Goal: Communication & Community: Answer question/provide support

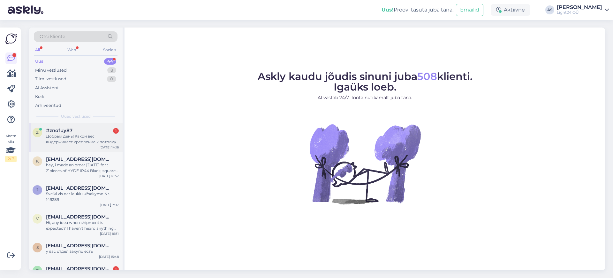
click at [69, 138] on div "Добрый день! Какой вес выдерживает крепление к потолку Redo METALLIST LAEROSETT…" at bounding box center [82, 139] width 73 height 12
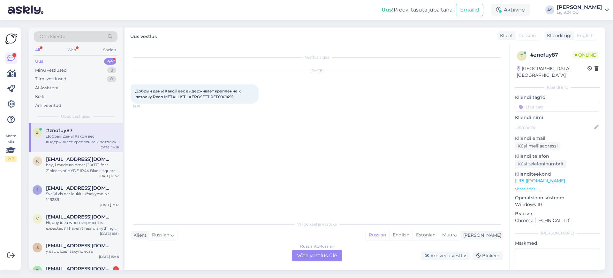
click at [328, 252] on div "Russian to Russian Võta vestlus üle" at bounding box center [317, 256] width 50 height 12
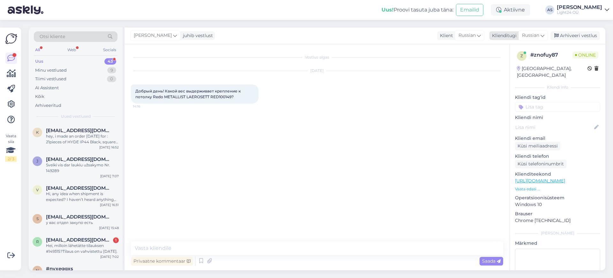
click at [540, 35] on div "Russian" at bounding box center [533, 35] width 29 height 10
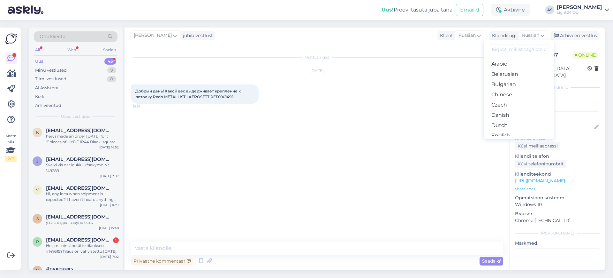
click at [508, 50] on input at bounding box center [519, 49] width 60 height 10
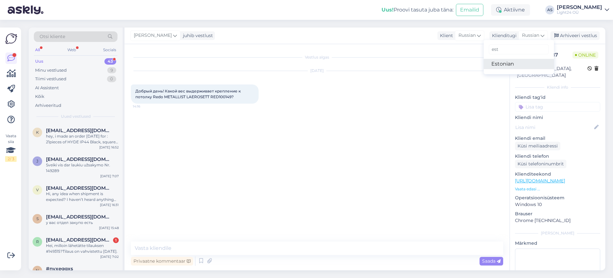
type input "est"
click at [500, 65] on link "Estonian" at bounding box center [519, 64] width 70 height 10
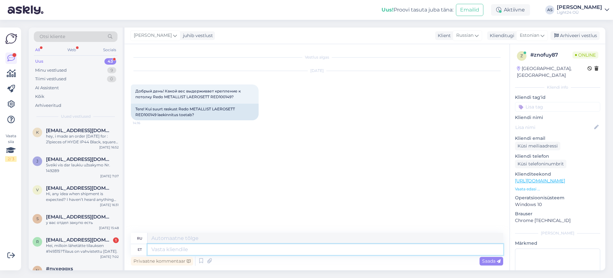
click at [184, 247] on textarea at bounding box center [326, 249] width 356 height 11
type textarea "Tere, v"
type textarea "Привет,"
type textarea "Tere, vaatan"
type textarea "Привет, я ищу."
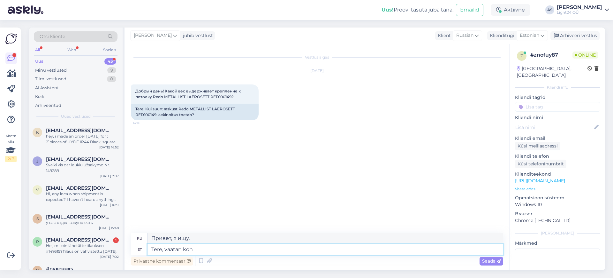
type textarea "Tere, vaatan kohe"
type textarea "Привет, сейчас проверю."
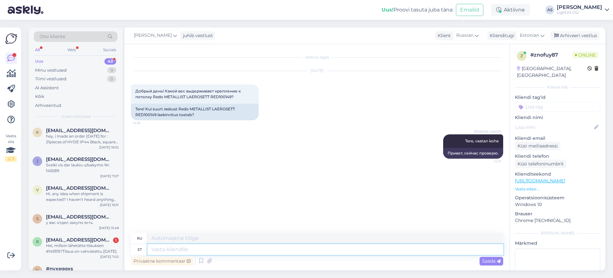
click at [218, 249] on textarea at bounding box center [326, 249] width 356 height 11
type textarea "Redo"
type textarea "Переделать"
type textarea "Redo ei a"
type textarea "Без повтора"
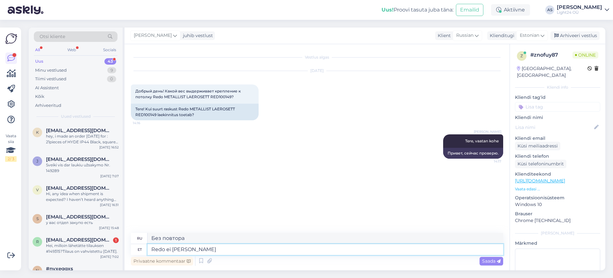
type textarea "Redo ei anna"
type textarea "Повторить не даёт"
type textarea "Redo ei anna sellist"
type textarea "Повтор не дает такого"
type textarea "Redo ei anna sellist infot"
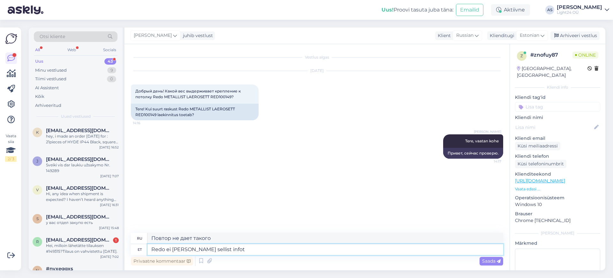
type textarea "Redo не предоставляет такую ​​информацию."
type textarea "Redo ei anna sellist infot. Aga"
type textarea "Redo не предоставляет такую ​​информацию. Но"
type textarea "Redo ei anna sellist infot. Aga arvestades"
type textarea "Redo не предоставляет такую ​​информацию. Но, учитывая"
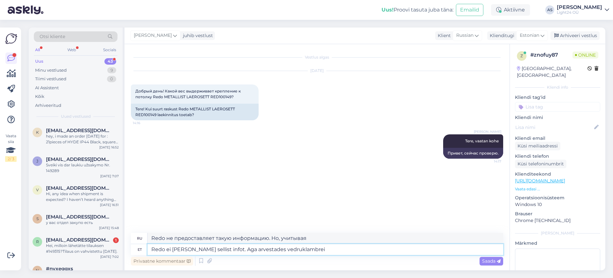
type textarea "Redo ei anna sellist infot. Aga arvestades vedruklambreid"
type textarea "Redo не предоставляет такую ​​информацию. Но, учитывая пружинные зажимы,"
type textarea "Redo ei anna sellist infot. Aga arvestades vedruklambreid, arvan, et"
type textarea "Redo не предоставляет такую ​​информацию. Но, учитывая пружинные зажимы, я дума…"
type textarea "Redo ei anna sellist infot. Aga arvestades vedruklambreid, arvan, et"
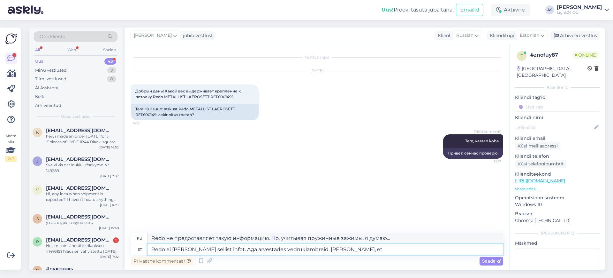
type textarea "Redo не предоставляет такую ​​информацию. Но, учитывая пружинные зажимы, я дума…"
type textarea "Redo ei anna sellist infot. Aga arvestades vedruklambreid, arvan, et üle"
type textarea "Redo не предоставляет такую ​​информацию. Но, учитывая пружинные зажимы, я дума…"
type textarea "Redo ei anna sellist infot. Aga arvestades vedruklambreid, arvan, et üle 3kg"
type textarea "Redo такой информации не даёт. Но, учитывая пружинные зажимы, думаю, больше 3 к…"
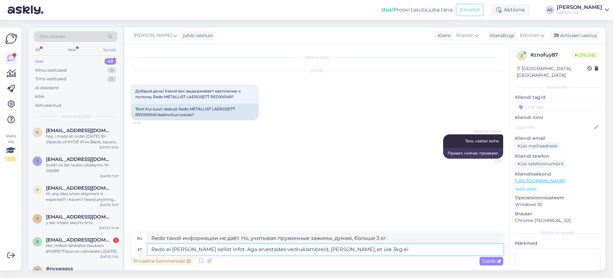
type textarea "Redo ei anna sellist infot. Aga arvestades vedruklambreid, arvan, et üle 3kg ei"
type textarea "Redo такой информации не предоставляет. Но, учитывая пружинные зажимы, думаю, в…"
type textarea "Redo ei anna sellist infot. Aga arvestades vedruklambreid, arvan, et üle 3kg ei…"
type textarea "Redo такой информации не предоставляет. Но, учитывая пружинные зажимы, не думаю…"
type textarea "Redo ei anna sellist infot. Aga arvestades vedruklambreid, arvan, et üle 3kg ei…"
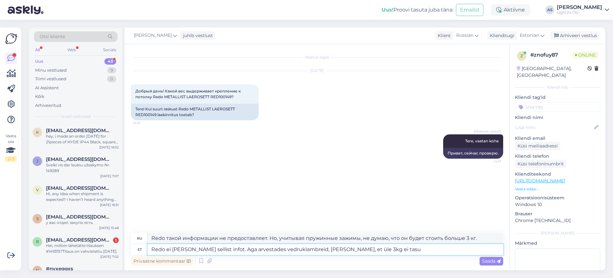
type textarea "Redo такой информации не предоставляет. Но, учитывая пружинные зажимы, не думаю…"
type textarea "Redo ei anna sellist infot. Aga arvestades vedruklambreid, arvan, et üle 3kg ei…"
type textarea "Redo такой информации не предоставляет. Но, учитывая пружинные зажимы, не думаю…"
click at [379, 248] on textarea "Redo ei anna sellist infot. Aga arvestades vedruklambreid, arvan, et üle 3kg ei…" at bounding box center [326, 249] width 356 height 11
drag, startPoint x: 379, startPoint y: 248, endPoint x: 423, endPoint y: 248, distance: 43.8
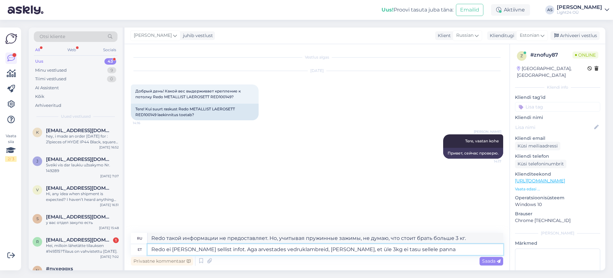
click at [423, 248] on textarea "Redo ei anna sellist infot. Aga arvestades vedruklambreid, arvan, et üle 3kg ei…" at bounding box center [326, 249] width 356 height 11
type textarea "Redo ei anna sellist infot. Aga arvestades vedruklambreid, arvan, et üle 3kg ei…"
type textarea "Redo такой информации не предоставляет. Но, учитывая пружинные зажимы, не думаю…"
type textarea "Redo ei [PERSON_NAME] sellist infot. Aga arvestades vedruklambreid, [PERSON_NAM…"
type textarea "Redo такой информации не предоставляет. Но, учитывая пружинные зажимы, не думаю…"
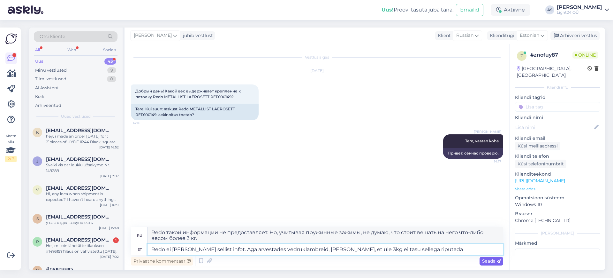
type textarea "Redo ei [PERSON_NAME] sellist infot. Aga arvestades vedruklambreid, [PERSON_NAM…"
click at [486, 261] on span "Saada" at bounding box center [491, 261] width 19 height 6
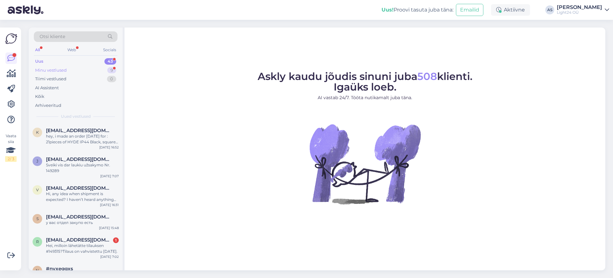
click at [59, 67] on div "Minu vestlused" at bounding box center [51, 70] width 32 height 6
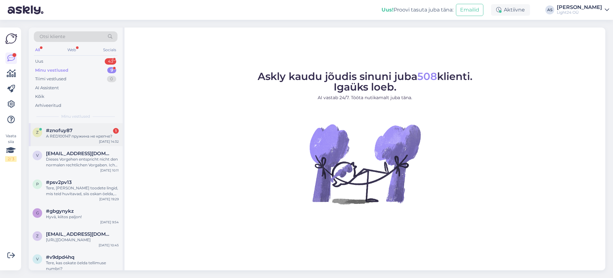
click at [79, 136] on div "А RED100147 пружина не крепче?" at bounding box center [82, 136] width 73 height 6
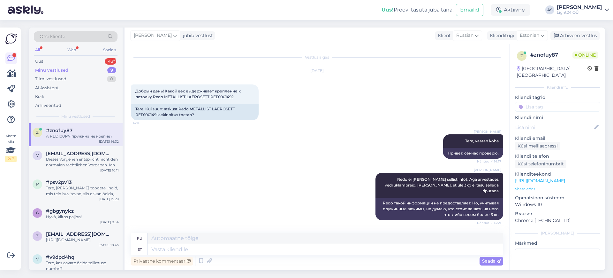
scroll to position [33, 0]
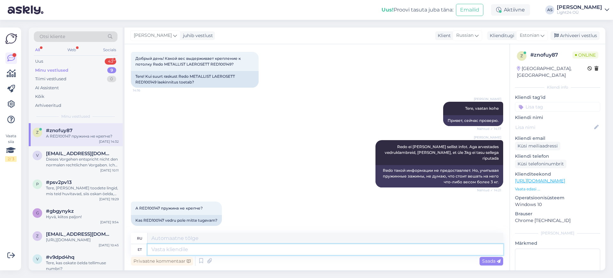
click at [177, 247] on textarea at bounding box center [326, 249] width 356 height 11
type textarea "ma"
type textarea "я"
type textarea "ma [PERSON_NAME], e"
type textarea "Я думаю"
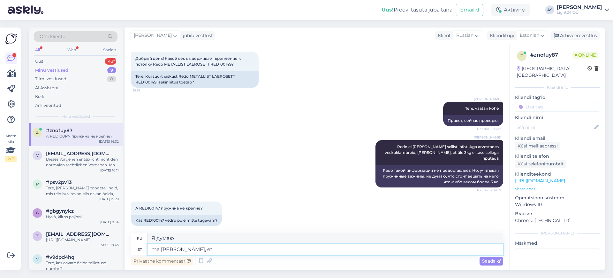
type textarea "ma [PERSON_NAME], et s"
type textarea "Я думаю, что"
type textarea "ma [PERSON_NAME], et seal"
type textarea "Я думаю, что там"
type textarea "ma [PERSON_NAME], et seal suurt v"
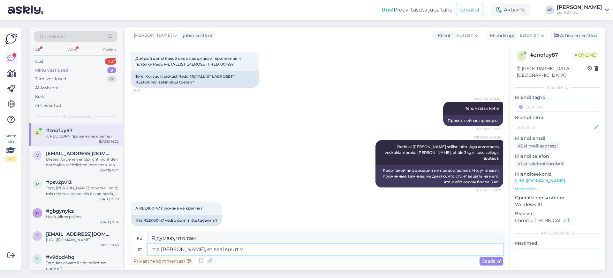
type textarea "Я думаю, что есть большая"
type textarea "ma [PERSON_NAME], et seal suurt vahet ei"
type textarea "Я думаю, что есть большая разница."
type textarea "ma [PERSON_NAME], et seal suurt vahet ei"
type textarea "Я не думаю, что есть большая разница."
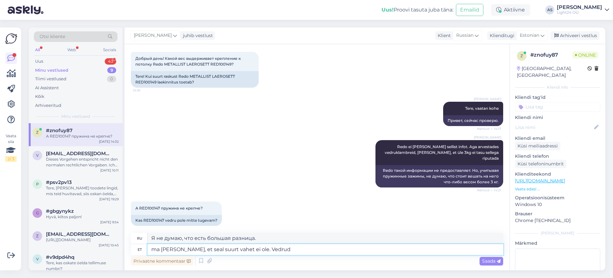
type textarea "ma [PERSON_NAME], et seal suurt vahet ei ole. Vedrud o"
type textarea "Я не думаю, что есть большая разница. Спрингс"
type textarea "ma [PERSON_NAME], et seal suurt vahet ei ole. Vedrud on k"
type textarea "Я не думаю, что есть большая разница. Пружины..."
type textarea "ma [PERSON_NAME], et seal suurt vahet ei ole. Vedrud on [PERSON_NAME] jäigad, a"
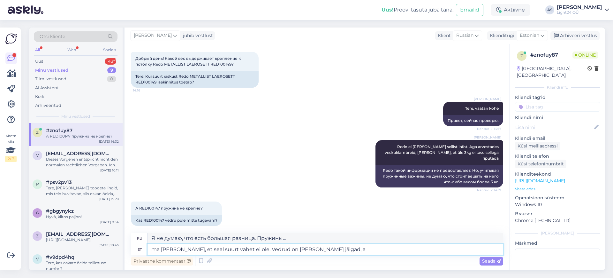
type textarea "Я не думаю, что есть большая разница. Пружины жёсткие,"
type textarea "ma [PERSON_NAME], et seal suurt vahet ei ole. Vedrud on [PERSON_NAME] jäigad, a…"
type textarea "Я не думаю, что есть большая разница. Пружины жёсткие, но..."
type textarea "ma [PERSON_NAME], et seal suurt vahet ei ole. Vedrud on [PERSON_NAME] jäigad, a…"
type textarea "Не думаю, что есть большая разница. Пружины жёсткие, но без излишеств."
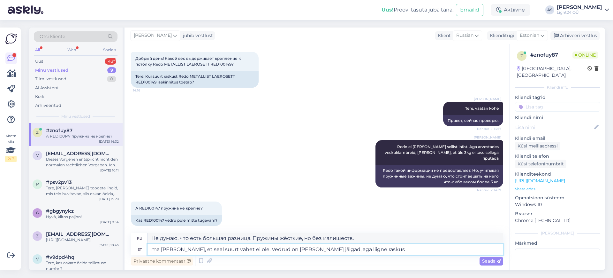
type textarea "ma [PERSON_NAME], et seal suurt vahet ei ole. Vedrud on [PERSON_NAME] jäigad, a…"
type textarea "Не думаю, что есть большая разница. Пружины жёсткие, но вес слишком большой."
type textarea "ma [PERSON_NAME], et seal suurt vahet ei ole. Vedrud on [PERSON_NAME] jäigad, a…"
type textarea "Я не думаю, что есть большая разница. Пружины жёсткие, но лишний вес может..."
type textarea "ma [PERSON_NAME], et seal suurt vahet ei ole. Vedrud on [PERSON_NAME] jäigad, a…"
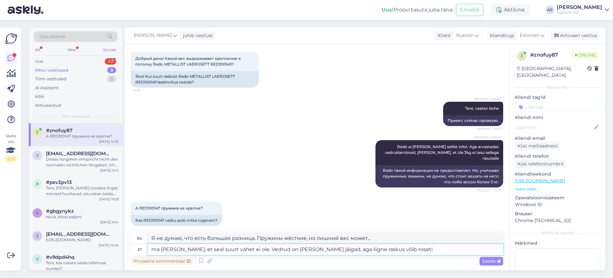
type textarea "Не думаю, что есть большая разница. Пружины жёсткие, но слишком большой вес мож…"
type textarea "ma [PERSON_NAME], et seal suurt vahet ei ole. Vedrud on [PERSON_NAME] jäigad, a…"
type textarea "Не думаю, что есть большая разница. Пружины жёсткие, но от слишком большого вес…"
type textarea "ma [PERSON_NAME], et seal suurt vahet ei ole. Vedrud on [PERSON_NAME] jäigad, a…"
type textarea "Не думаю, что есть большая разница. Пружины жёсткие, но слишком большой вес мож…"
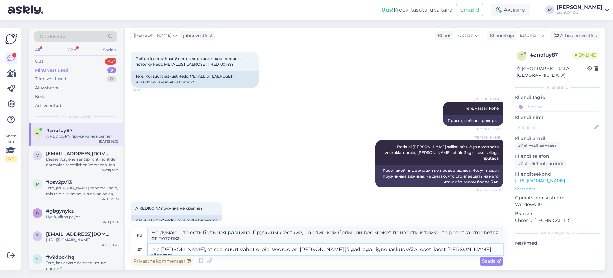
type textarea "ma [PERSON_NAME], et seal suurt vahet ei ole. Vedrud on [PERSON_NAME] jäigad, a…"
type textarea "Не думаю, что есть большая разница. Пружины жёсткие, но слишком большой вес мож…"
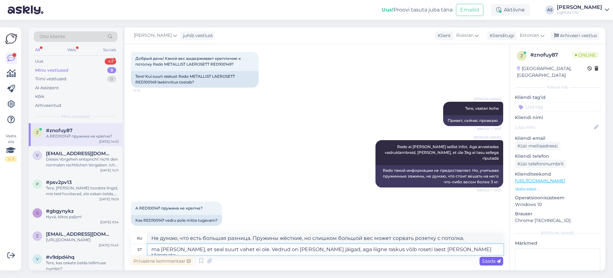
type textarea "ma [PERSON_NAME], et seal suurt vahet ei ole. Vedrud on [PERSON_NAME] jäigad, a…"
click at [490, 259] on span "Saada" at bounding box center [491, 261] width 19 height 6
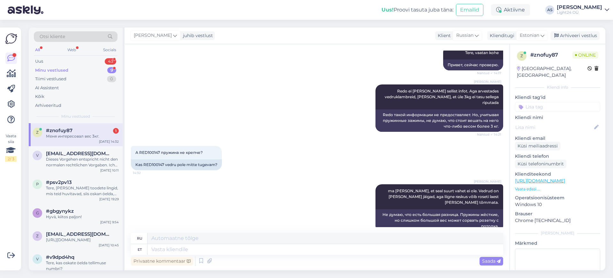
scroll to position [127, 0]
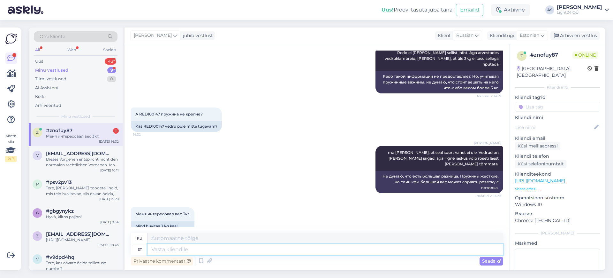
click at [181, 250] on textarea at bounding box center [326, 249] width 356 height 11
type textarea "3k"
type textarea "3"
type textarea "3kg"
type textarea "3 кг"
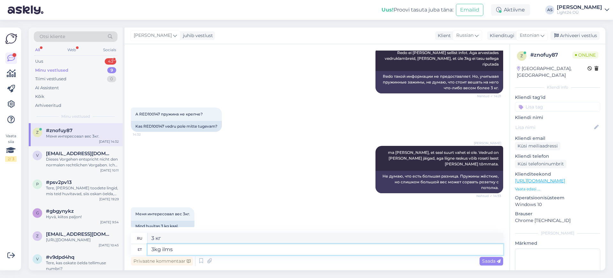
type textarea "3kg ilmse"
type textarea "3 кг погода"
type textarea "3kg ilmselt"
type textarea "3 кг наверное"
type textarea "3kg ilmselt kanna"
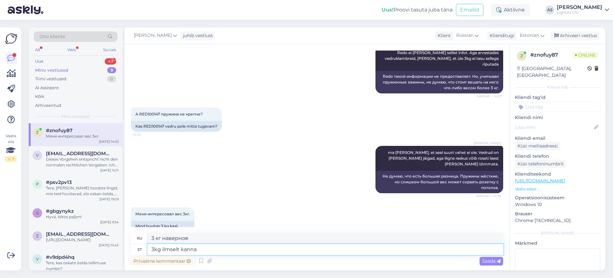
type textarea "3 кг, вероятно, нести"
type textarea "3kg ilmselt kann"
type textarea "3 кг, наверное, кувшин"
type textarea "3kg ilmselt"
type textarea "3 кг наверное"
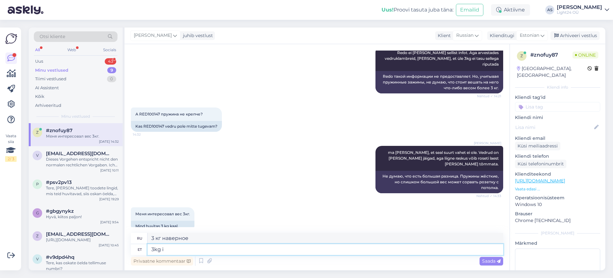
type textarea "3kg"
type textarea "3 кг"
type textarea "3kg võib r"
type textarea "банка 3 кг"
type textarea "3kg võib riputada"
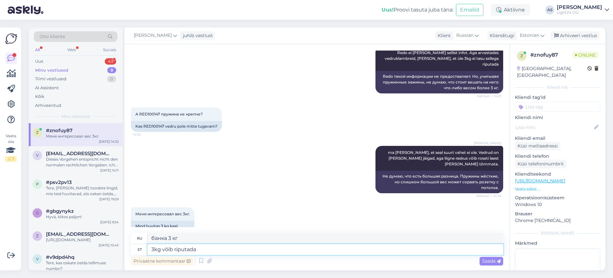
type textarea "3 кг можно повесить"
type textarea "3kg võib riputada"
click at [493, 260] on span "Saada" at bounding box center [491, 261] width 19 height 6
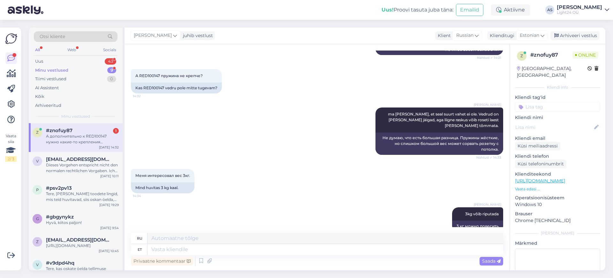
scroll to position [226, 0]
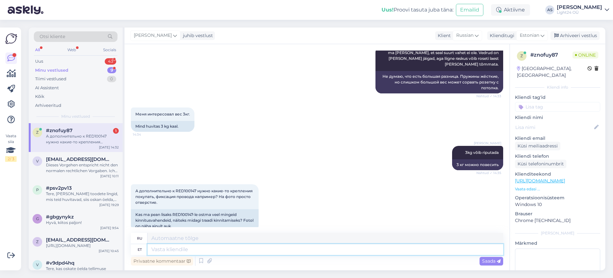
click at [169, 249] on textarea at bounding box center [326, 249] width 356 height 11
click at [187, 248] on textarea at bounding box center [326, 249] width 356 height 11
type textarea "Seal o"
type textarea "[PERSON_NAME]"
type textarea "Seal on"
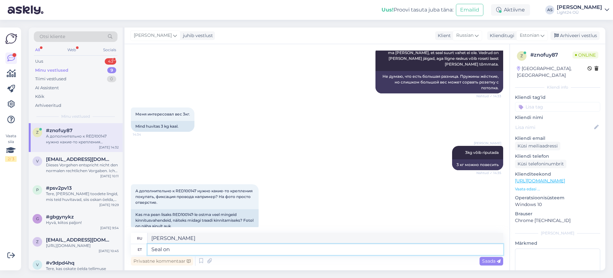
type textarea "Есть"
type textarea "Seal on ainult"
type textarea "Есть только"
type textarea "Seal on ainult 5mm"
type textarea "Всего 5 мм"
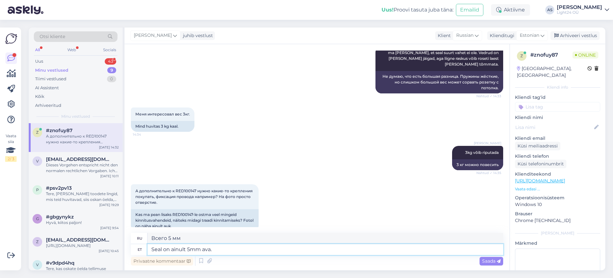
type textarea "Seal on ainult 5mm ava."
type textarea "Отверстие всего 5 мм."
type textarea "Seal on ainult 5mm ava. Juhe"
type textarea "Отверстие всего 5 мм. Провод."
type textarea "Seal on ainult 5mm ava. Juhe tuleks"
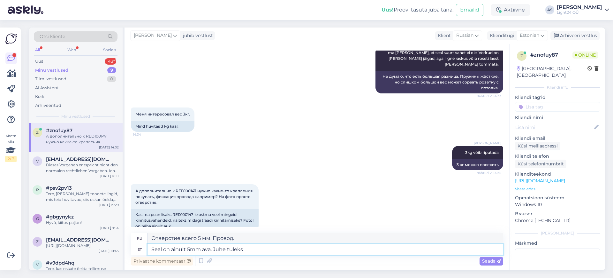
type textarea "Отверстие всего 5 мм. Провод должен"
type textarea "Seal on ainult 5mm ava. Juhe tuleks ülevalt"
type textarea "Там всего лишь отверстие диаметром 5 мм. Провод должен выходить сверху."
type textarea "Seal on ainult 5mm ava. Juhe tuleks ülevalt poolt k"
type textarea "Отверстие всего 5 мм. Провод должен входить сверху."
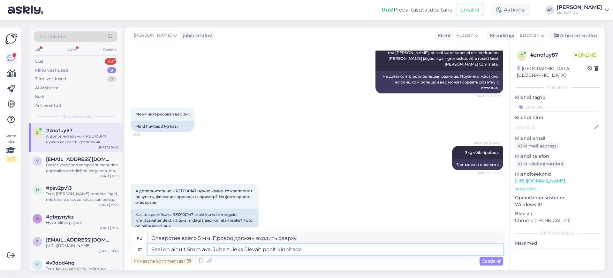
type textarea "Seal on ainult 5mm ava. Juhe tuleks ülevalt poolt kinnitada."
type textarea "Отверстие всего 5 мм. Провод нужно прикрепить сверху."
type textarea "Seal on ainult 5mm ava. Juhe tuleks ülevalt poolt kinnitada. Saame t"
type textarea "Отверстие всего 5 мм. Провод нужно прикрепить сверху. Мы можем"
type textarea "Seal on ainult 5mm ava. Juhe tuleks ülevalt poolt kinnitada. Saame teile k"
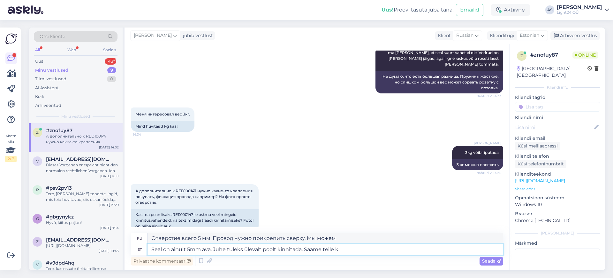
type textarea "Отверстие всего 5 мм. Провод нужно прикрепить сверху. Мы можем вам помочь."
type textarea "Seal on ainult 5mm ava. Juhe tuleks ülevalt poolt kinnitada. Saame teile [PERSO…"
type textarea "Отверстие всего 5 мм. Провод нужно подключать сверху. Мы можем вам его предоста…"
type textarea "Seal on ainult 5mm ava. Juhe tuleks ülevalt poolt kinnitada. Saame teile [PERSO…"
type textarea "Отверстие всего 5 мм. Провод нужно прикрепить сверху. Мы можем вам это предоста…"
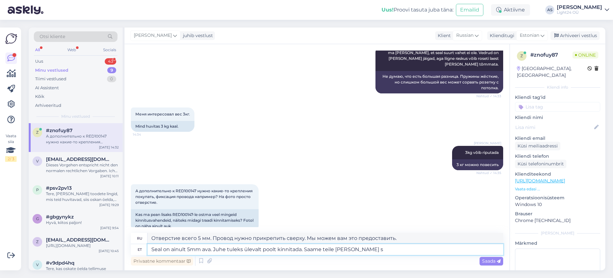
type textarea "Seal on ainult 5mm ava. Juhe tuleks ülevalt poolt kinnitada. Saame teile [PERSO…"
type textarea "Отверстие всего 5 мм. Провод нужно подключать сверху. Мы можем вам его предоста…"
type textarea "Seal on ainult 5mm ava. Juhe tuleks ülevalt poolt kinnitada. Saame teile [PERSO…"
type textarea "Отверстие всего 5 мм. Провод нужно прикрепить сверху. Мы можем предоставить вам…"
type textarea "Seal on ainult 5mm ava. Juhe tuleks ülevalt poolt kinnitada. Saame teile [PERSO…"
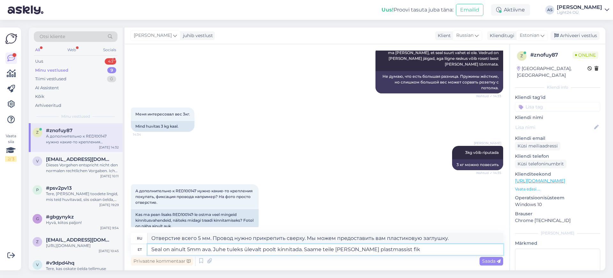
type textarea "Отверстие всего 5 мм. Провод нужно крепить сверху. Мы можем предоставить вам пл…"
type textarea "Seal on ainult 5mm ava. Juhe tuleks ülevalt poolt kinnitada. Saame teile [PERSO…"
type textarea "Отверстие всего 5 мм. Провод нужно закрепить сверху. Мы можем предоставить вам …"
type textarea "Seal on ainult 5mm ava. Juhe tuleks ülevalt poolt kinnitada. Saame teile [PERSO…"
type textarea "Отверстие всего 5 мм. Провод нужно закрепить сверху. Мы можем предоставить вам …"
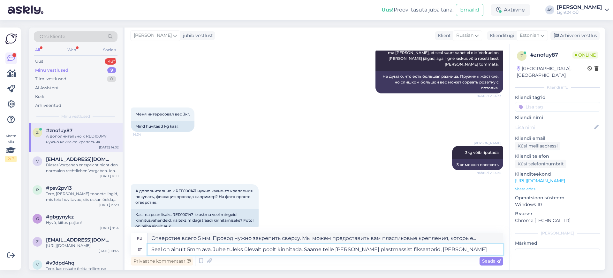
type textarea "Seal on ainult 5mm ava. Juhe tuleks ülevalt poolt kinnitada. Saame teile [PERSO…"
type textarea "Отверстие всего 5 мм. Провод нужно закрепить сверху. Мы можем предоставить вам …"
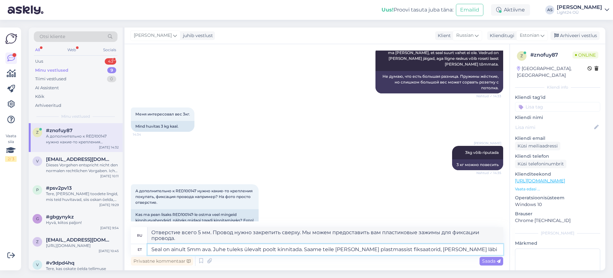
type textarea "Seal on ainult 5mm ava. Juhe tuleks ülevalt poolt kinnitada. Saame teile [PERSO…"
type textarea "Отверстие всего 5 мм. Провод нужно закрепить сверху. Мы можем предоставить вам …"
type textarea "Seal on ainult 5mm ava. Juhe tuleks ülevalt poolt kinnitada. Saame teile [PERSO…"
type textarea "Отверстие всего 5 мм. Провод нужно закрепить сверху. Мы можем предоставить вам …"
type textarea "Seal on ainult 5mm ava. Juhe tuleks ülevalt poolt kinnitada. Saame teile [PERSO…"
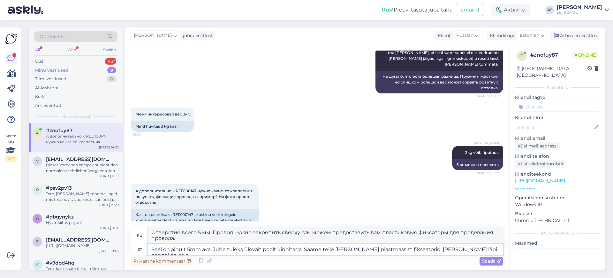
type textarea "Отверстие всего 5 мм. Провод нужно закрепить сверху. Мы можем предоставить вам …"
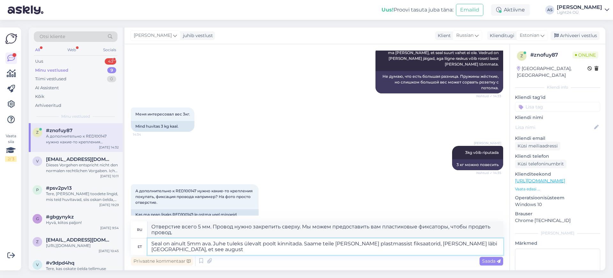
type textarea "Seal on ainult 5mm ava. Juhe tuleks ülevalt poolt kinnitada. Saame teile [PERSO…"
type textarea "Отверстие всего 5 мм. Провод нужно закрепить сверху. Мы можем предоставить вам …"
type textarea "Seal on ainult 5mm ava. Juhe tuleks ülevalt poolt kinnitada. Saame teile [PERSO…"
type textarea "Отверстие всего 5 мм. Провод нужно закрепить сверху. Мы можем предоставить вам …"
type textarea "Seal on ainult 5mm ava. Juhe tuleks ülevalt poolt kinnitada. Saame teile [PERSO…"
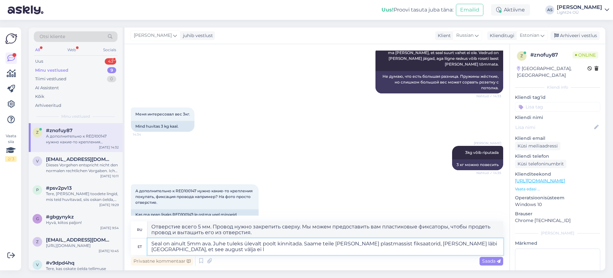
type textarea "Отверстие всего 5 мм. Провод нужно закрепить сверху. Мы можем предоставить вам …"
type textarea "Seal on ainult 5mm ava. Juhe tuleks ülevalt poolt kinnitada. Saame teile [PERSO…"
type textarea "Отверстие всего 5 мм. Провод нужно закрепить сверху. Мы можем предоставить вам …"
type textarea "Seal on ainult 5mm ava. Juhe tuleks ülevalt poolt kinnitada. Saame teile [PERSO…"
click at [492, 263] on span "Saada" at bounding box center [491, 261] width 19 height 6
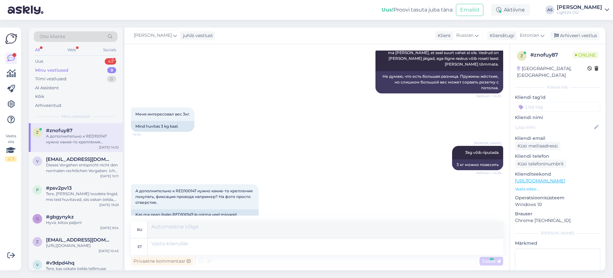
scroll to position [288, 0]
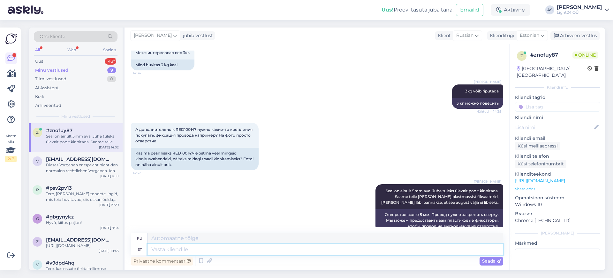
click at [323, 250] on textarea at bounding box center [326, 249] width 356 height 11
type textarea "neid"
type textarea "их"
type textarea "neid e-poes"
type textarea "их в интернет-магазине"
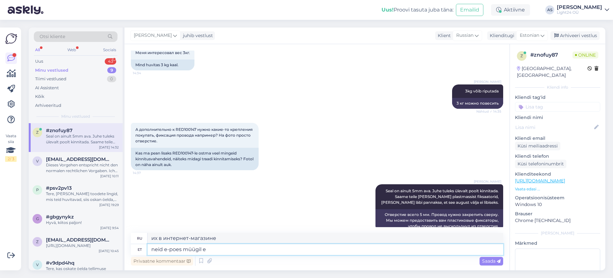
type textarea "neid e-poes müügil ei"
type textarea "они продаются в интернет-магазине"
type textarea "neid e-poes müügil ei"
type textarea "они не продаются в интернет-магазине"
type textarea "neid e-poes müügil ei ole"
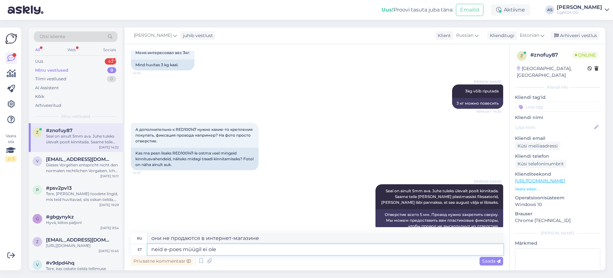
type textarea "их нет в интернет-магазине"
type textarea "neid e-poes müüg"
type textarea "они продаются в интернет-магазине"
type textarea "neid e-poes"
type textarea "их в интернет-магазине"
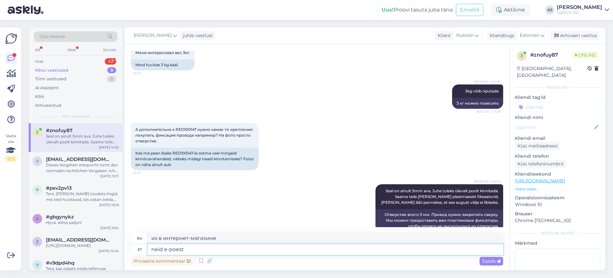
type textarea "neid e-poest e"
type textarea "их из интернет-магазина"
type textarea "neid e-[PERSON_NAME]"
type textarea "их нет в интернет-магазине"
type textarea "neid e-[PERSON_NAME] leia"
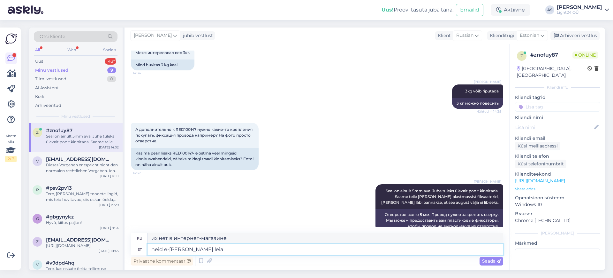
type textarea "вы не можете найти их в интернет-магазине"
type textarea "neid e-[PERSON_NAME] leia, a"
type textarea "вы не можете найти их в интернет-магазине,"
type textarea "neid e-[PERSON_NAME] leia, aga"
type textarea "вы не можете найти их в интернет-магазине, но"
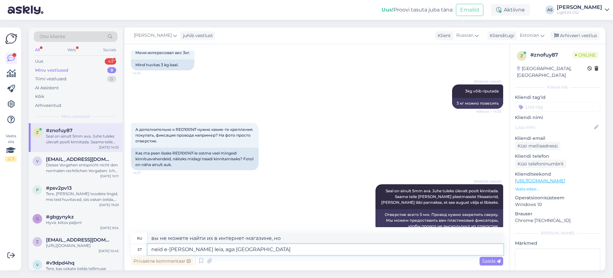
type textarea "neid e-[PERSON_NAME] leia, aga laos o"
type textarea "Их нельзя найти в интернет-магазине, но они есть в наличии."
type textarea "neid e-[PERSON_NAME] leia, aga laos on olemas ja a"
type textarea "Вы не можете найти их в интернет-магазине, но они есть в наличии и"
type textarea "neid e-[PERSON_NAME] leia, aga laos on olemas ja anname ka"
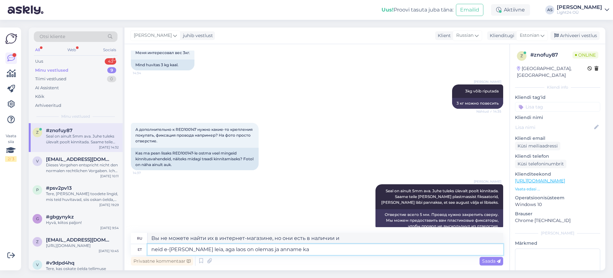
type textarea "Вы не найдете их в интернет-магазине, но они есть у нас на складе, и мы вам их …"
type textarea "neid e-[PERSON_NAME] leia, aga laos on olemas [PERSON_NAME] p"
type textarea "Вы не найдете их в интернет-магазине, но они есть на складе, и мы доставим вам …"
type textarea "neid e-[PERSON_NAME] leia, aga laos on olemas ja a"
type textarea "Вы не можете найти их в интернет-магазине, но они есть на складе и"
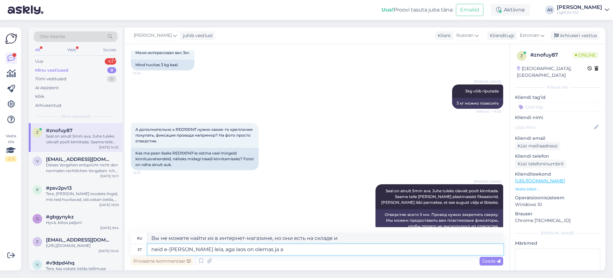
type textarea "neid e-[PERSON_NAME] leia, aga laos on olemas ja"
type textarea "Вы не можете найти их в интернет-магазине, но они есть в наличии и"
type textarea "neid e-[PERSON_NAME] leia, aga laos on olemas"
type textarea "Их нельзя найти в интернет-магазине, но они есть в наличии."
type textarea "neid e-[PERSON_NAME] leia, aga laos on olemas. R"
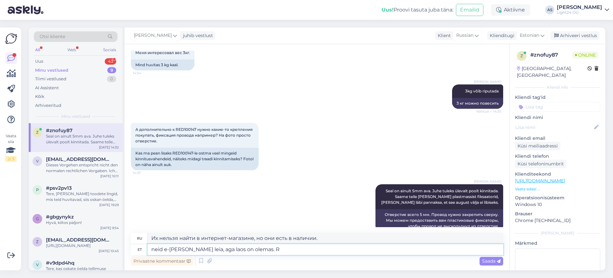
type textarea "Их нельзя найти в интернет-магазине, но они есть в наличии. R"
type textarea "neid e-[PERSON_NAME] leia, aga laos on olemas."
type textarea "Их нельзя найти в интернет-магазине, но они есть в наличии."
type textarea "neid e-[PERSON_NAME] leia, aga laos on olemas."
click at [489, 258] on span "Saada" at bounding box center [491, 261] width 19 height 6
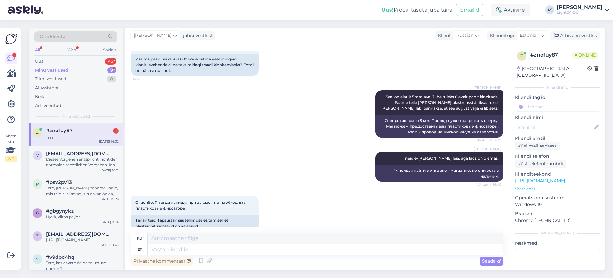
scroll to position [420, 0]
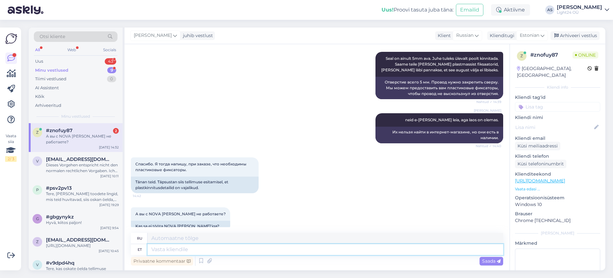
click at [227, 253] on textarea at bounding box center [326, 249] width 356 height 11
type textarea "NovaLucega"
type textarea "С NovaLuce"
type textarea "NovaLucega kahjuks ei"
type textarea "К сожалению, с NovaLuce"
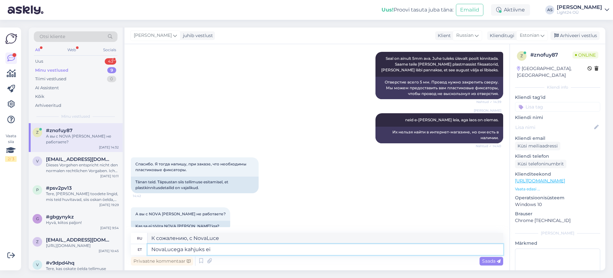
type textarea "NovaLucega kahjuks ei t"
type textarea "К сожалению, не с NovaLuce"
type textarea "NovaLucega kahjuks ei tööta"
type textarea "К сожалению, с NovaLuce это не работает."
click at [185, 249] on textarea "NovaLucega kahjuks ei tööta" at bounding box center [326, 249] width 356 height 11
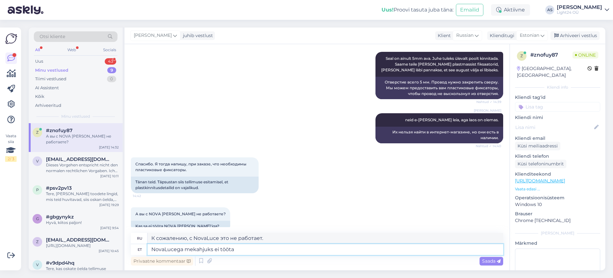
type textarea "NovaLucega me kahjuks ei tööta"
type textarea "К сожалению, мы не работаем с NovaLuce."
type textarea "NovaLucega me kahjuks ei tööta"
click at [486, 258] on span "Saada" at bounding box center [491, 261] width 19 height 6
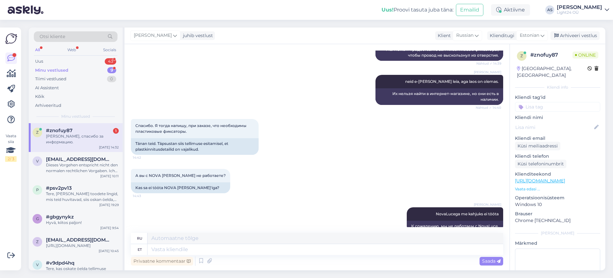
scroll to position [496, 0]
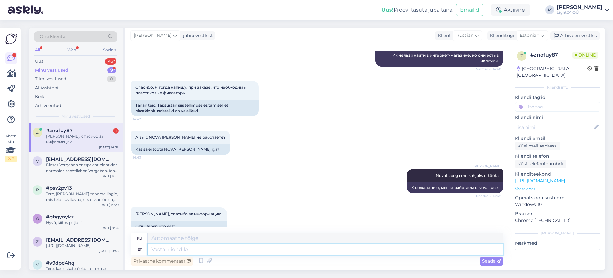
click at [238, 250] on textarea at bounding box center [326, 249] width 356 height 11
type textarea "aita"
type textarea "помощь"
type textarea "a"
type textarea "Aitan"
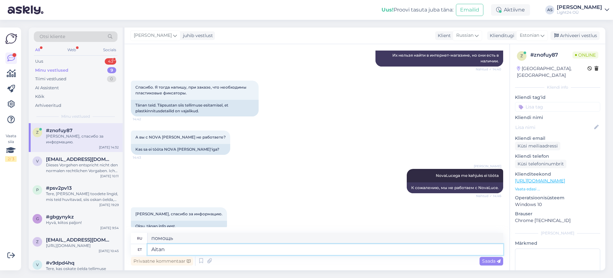
type textarea "Я помогу."
type textarea "[PERSON_NAME]"
type textarea "Я помогу тебе, дорогая."
type textarea "Aitan meeleli"
type textarea "Я буду рад помочь."
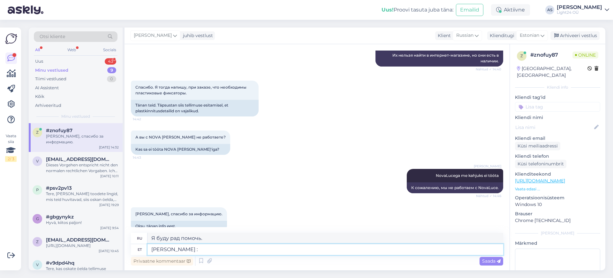
type textarea "Aitan meeleldi :)"
type textarea "Я буду рад помочь :)"
type textarea "Aitan meeleldi :)"
click at [485, 260] on span "Saada" at bounding box center [491, 261] width 19 height 6
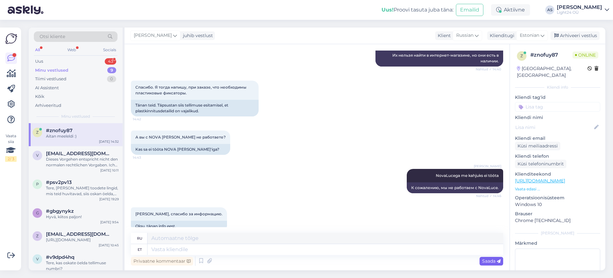
scroll to position [535, 0]
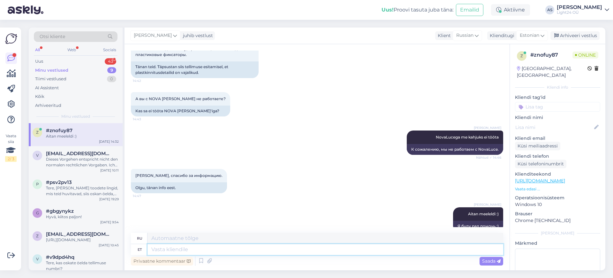
click at [196, 249] on textarea at bounding box center [326, 249] width 356 height 11
type textarea "Mit"
type textarea "Что"
type textarea "Mitu la"
type textarea "Несколько"
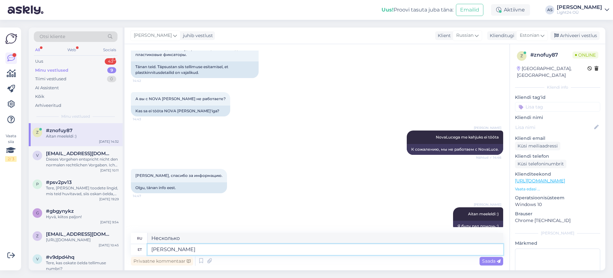
type textarea "[PERSON_NAME]"
type textarea "Несколько потолочных креплений"
type textarea "[PERSON_NAME] teil"
type textarea "Сколько у вас потолочных креплений?"
type textarea "Mitu laekinnitust teil vaja"
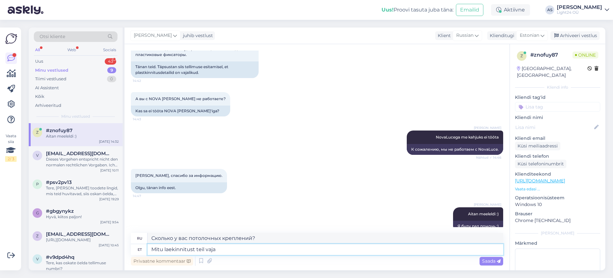
type textarea "Сколько потолочных креплений вам нужно?"
type textarea "[PERSON_NAME] teil vaja oleks?"
type textarea "Сколько потолочных креплений вам понадобится?"
type textarea "[PERSON_NAME] teil vaja oleks?"
click at [491, 261] on span "Saada" at bounding box center [491, 261] width 19 height 6
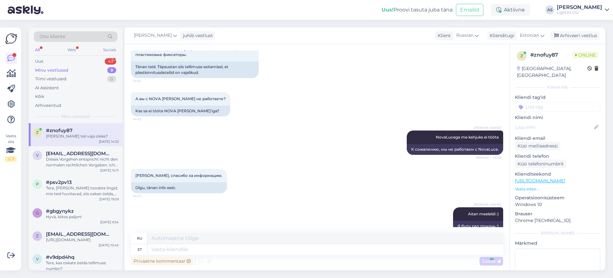
scroll to position [573, 0]
